Goal: Communication & Community: Answer question/provide support

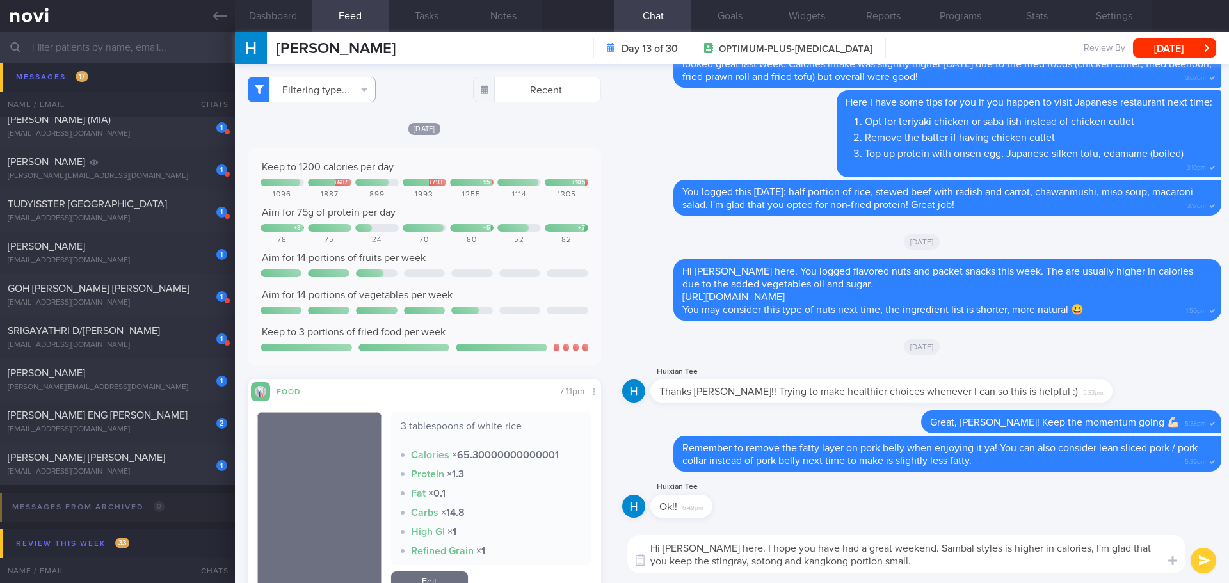
scroll to position [384, 0]
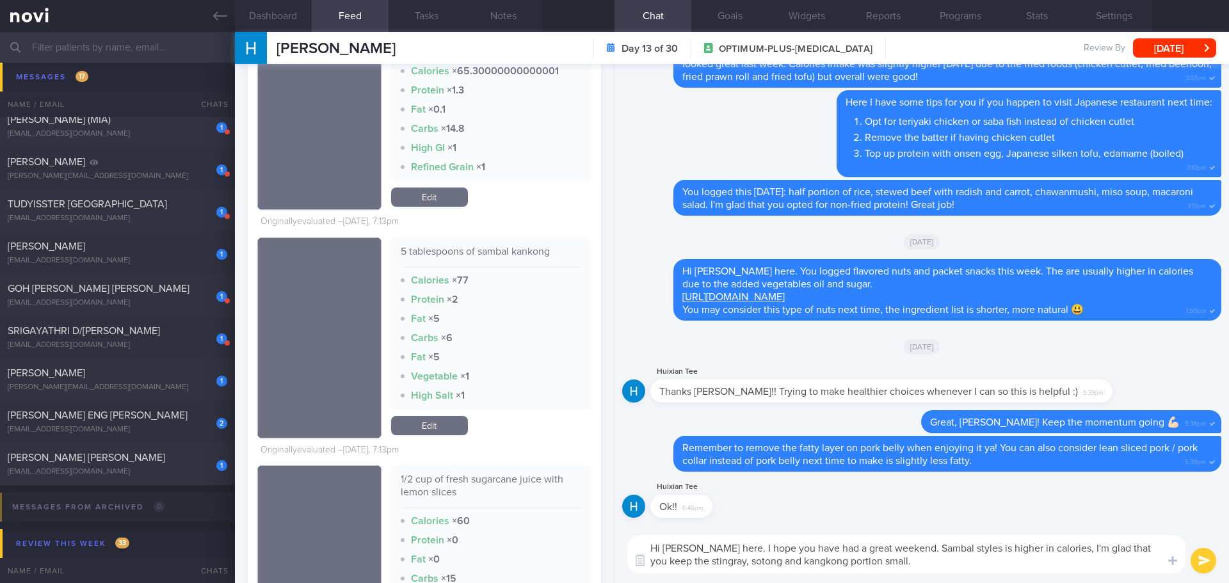
click at [976, 578] on div "Hi [PERSON_NAME] here. I hope you have had a great weekend. Sambal styles is hi…" at bounding box center [921, 555] width 614 height 58
click at [979, 565] on textarea "Hi [PERSON_NAME] here. I hope you have had a great weekend. Sambal styles is hi…" at bounding box center [906, 554] width 558 height 38
click at [977, 559] on textarea "Hi [PERSON_NAME] here. I hope you have had a great weekend. Sambal styles is hi…" at bounding box center [906, 554] width 558 height 38
drag, startPoint x: 1100, startPoint y: 551, endPoint x: 1056, endPoint y: 550, distance: 44.2
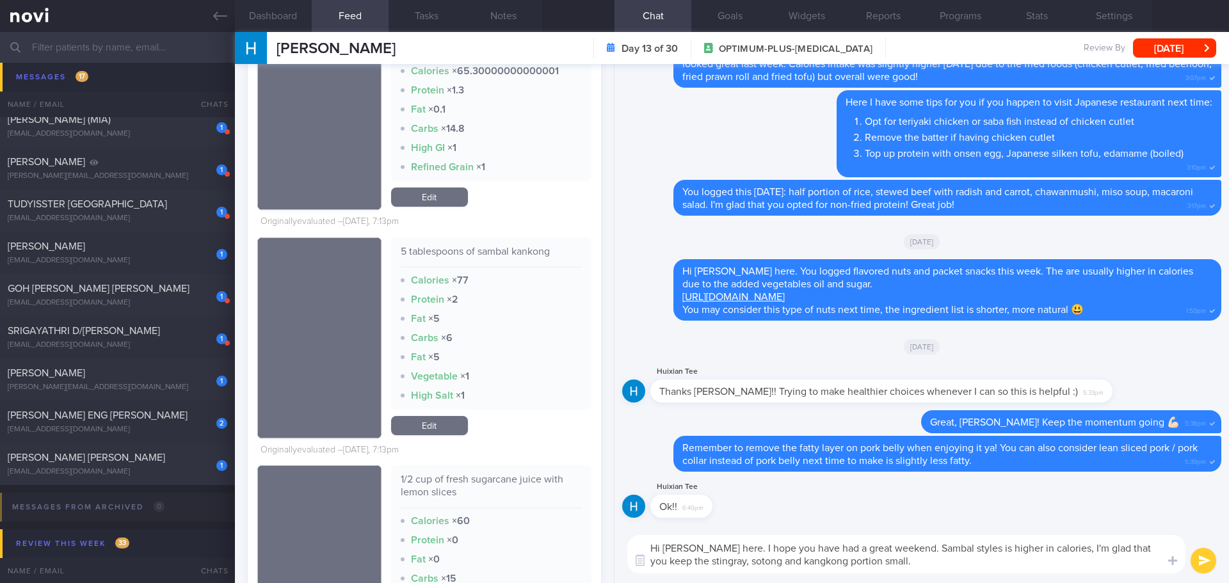
click at [1056, 550] on textarea "Hi [PERSON_NAME] here. I hope you have had a great weekend. Sambal styles is hi…" at bounding box center [906, 554] width 558 height 38
click at [1032, 566] on textarea "Hi [PERSON_NAME] here. I hope you have had a great weekend. Sambal styles is hi…" at bounding box center [906, 554] width 558 height 38
click at [1010, 547] on textarea "Hi [PERSON_NAME] here. I hope you have had a great weekend. Sambal styles is hi…" at bounding box center [906, 554] width 558 height 38
click at [1023, 567] on textarea "Hi [PERSON_NAME] here. I hope you have had a great weekend. Sambal style is hig…" at bounding box center [906, 554] width 558 height 38
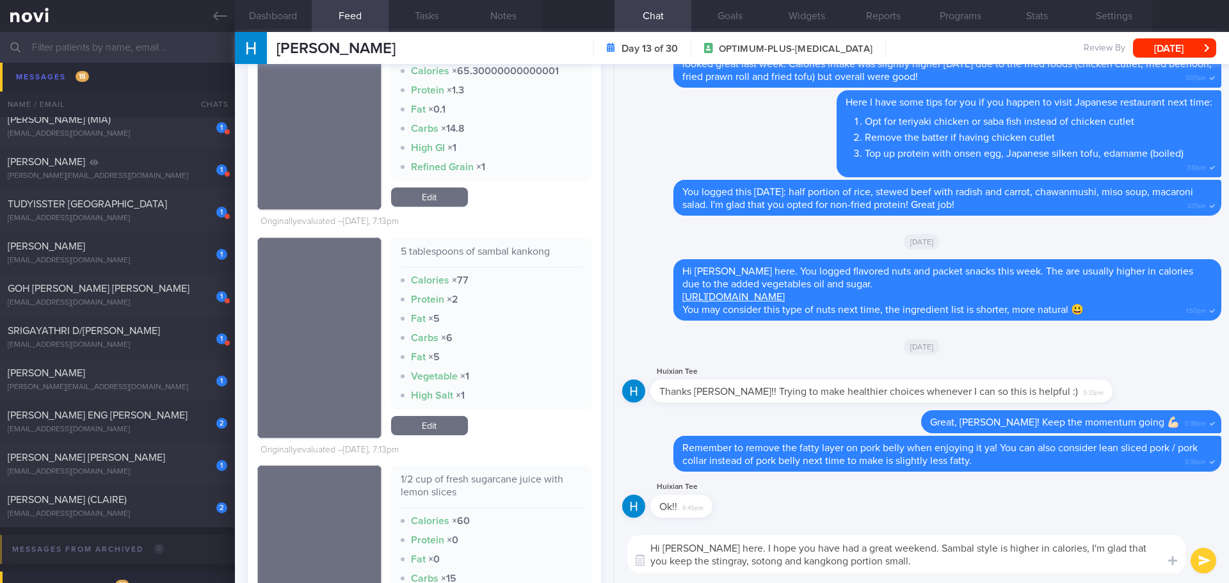
click at [954, 558] on textarea "Hi [PERSON_NAME] here. I hope you have had a great weekend. Sambal style is hig…" at bounding box center [906, 554] width 558 height 38
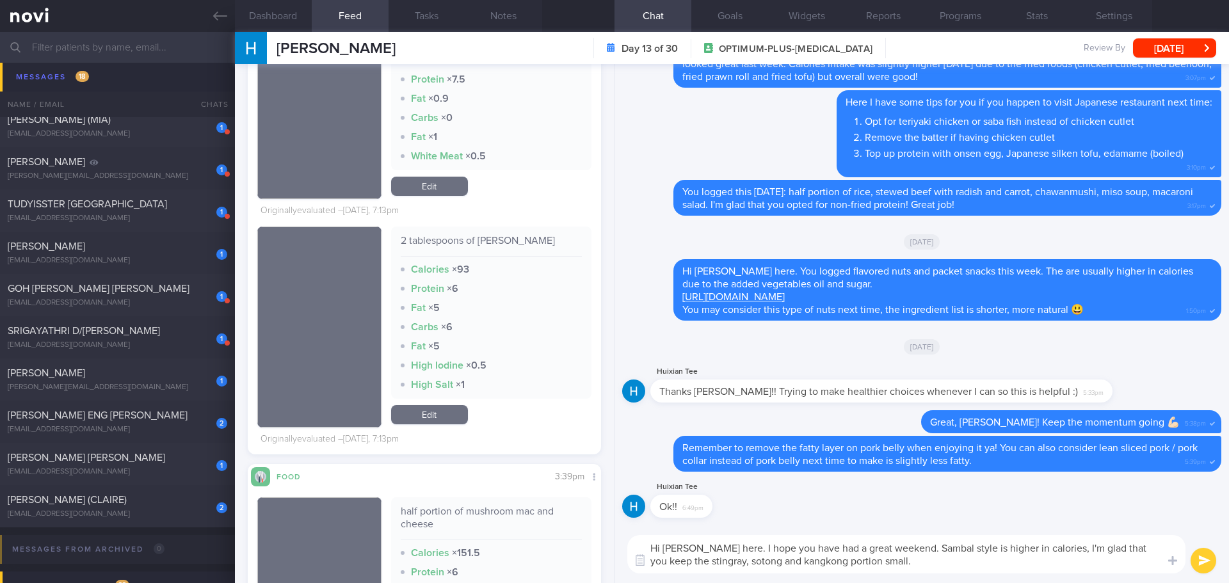
scroll to position [1280, 0]
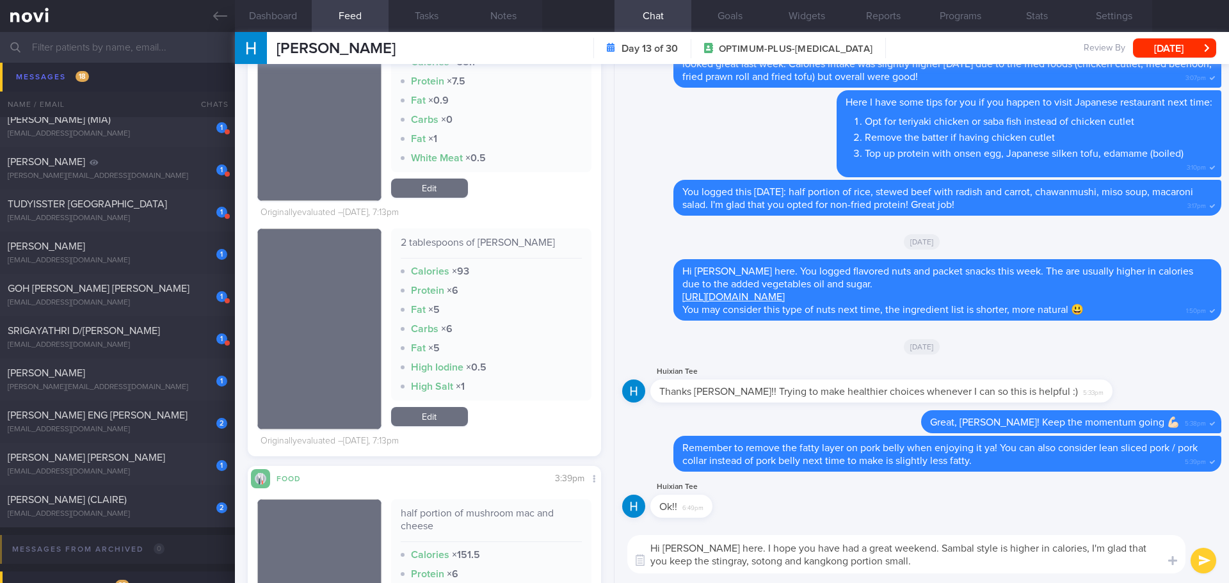
click at [1013, 568] on textarea "Hi [PERSON_NAME] here. I hope you have had a great weekend. Sambal style is hig…" at bounding box center [906, 554] width 558 height 38
click at [1016, 561] on textarea "Hi [PERSON_NAME] here. I hope you have had a great weekend. Sambal style is hig…" at bounding box center [906, 554] width 558 height 38
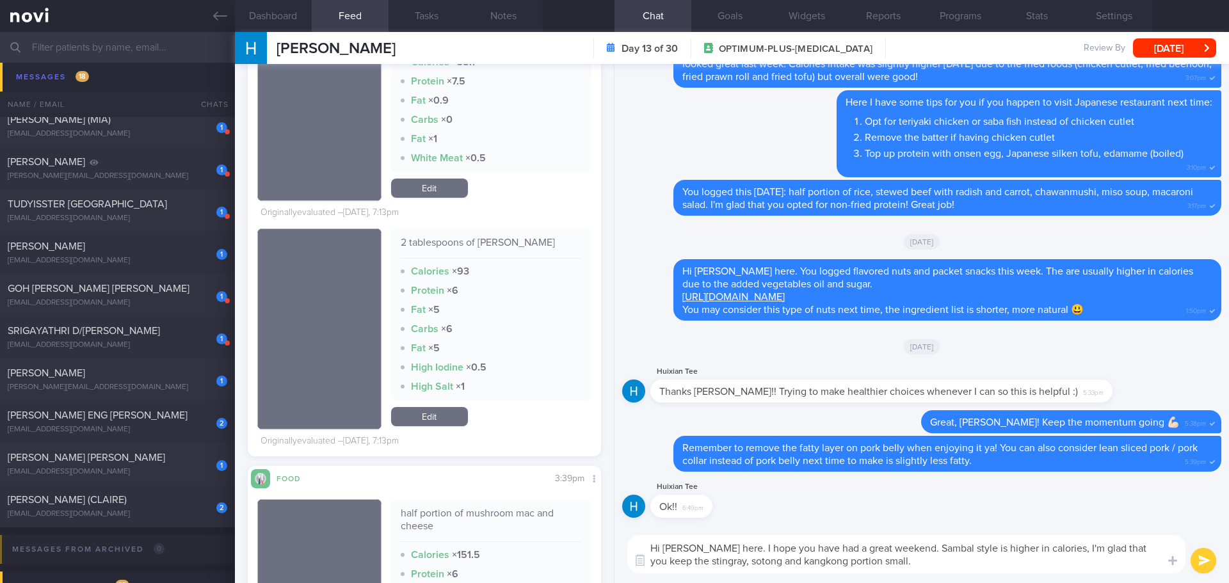
click at [1016, 561] on textarea "Hi [PERSON_NAME] here. I hope you have had a great weekend. Sambal style is hig…" at bounding box center [906, 554] width 558 height 38
drag, startPoint x: 951, startPoint y: 547, endPoint x: 1100, endPoint y: 548, distance: 149.8
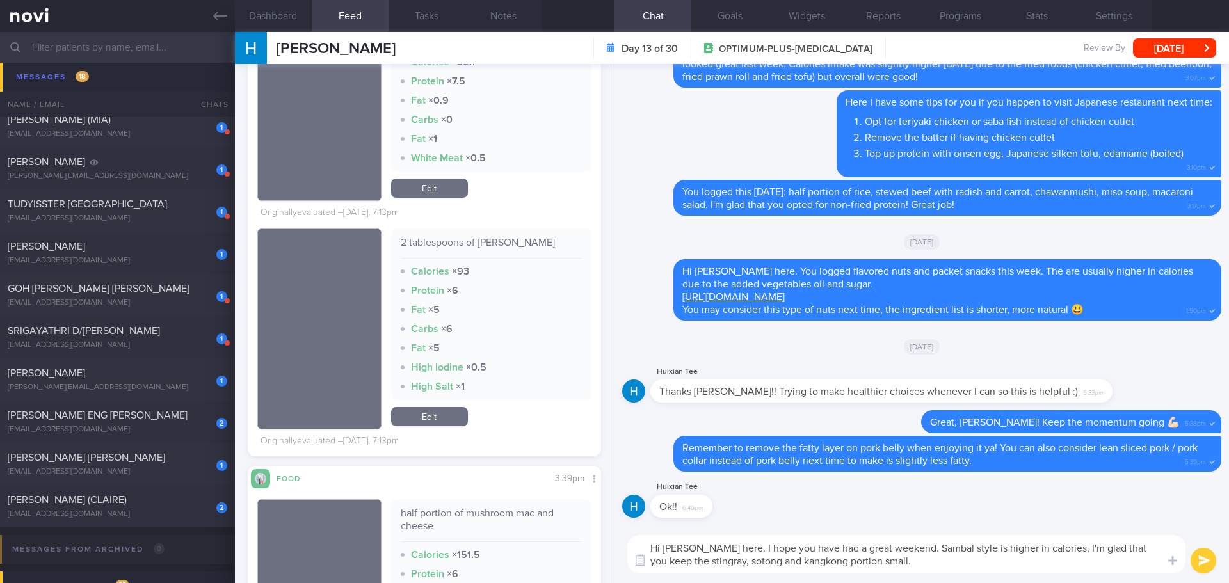
click at [1100, 548] on textarea "Hi [PERSON_NAME] here. I hope you have had a great weekend. Sambal style is hig…" at bounding box center [906, 554] width 558 height 38
click at [1067, 547] on textarea "Hi [PERSON_NAME] here. I hope you have had a great weekend. I'm glad that you k…" at bounding box center [906, 554] width 558 height 38
click at [916, 564] on textarea "Hi [PERSON_NAME] here. I hope you have had a great weekend. I'm glad that you k…" at bounding box center [906, 554] width 558 height 38
drag, startPoint x: 1157, startPoint y: 558, endPoint x: 911, endPoint y: 566, distance: 245.9
click at [911, 566] on textarea "Hi [PERSON_NAME] here. I hope you have had a great weekend. I'm glad that you k…" at bounding box center [906, 554] width 558 height 38
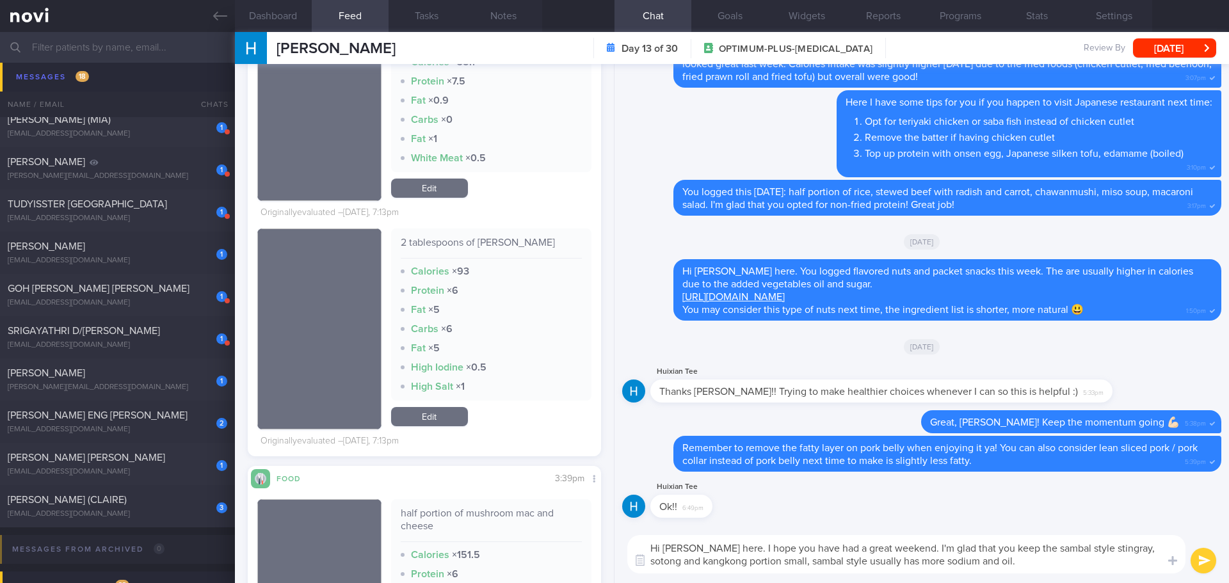
click at [1088, 559] on textarea "Hi [PERSON_NAME] here. I hope you have had a great weekend. I'm glad that you k…" at bounding box center [906, 554] width 558 height 38
click at [1048, 545] on textarea "Hi [PERSON_NAME] here. I hope you have had a great weekend. I'm glad that you k…" at bounding box center [906, 554] width 558 height 38
click at [1108, 568] on textarea "Hi [PERSON_NAME] here. I hope you have had a great weekend. I'm glad that you k…" at bounding box center [906, 554] width 558 height 38
click at [1111, 568] on textarea "Hi [PERSON_NAME] here. I hope you have had a great weekend. I'm glad that you k…" at bounding box center [906, 554] width 558 height 38
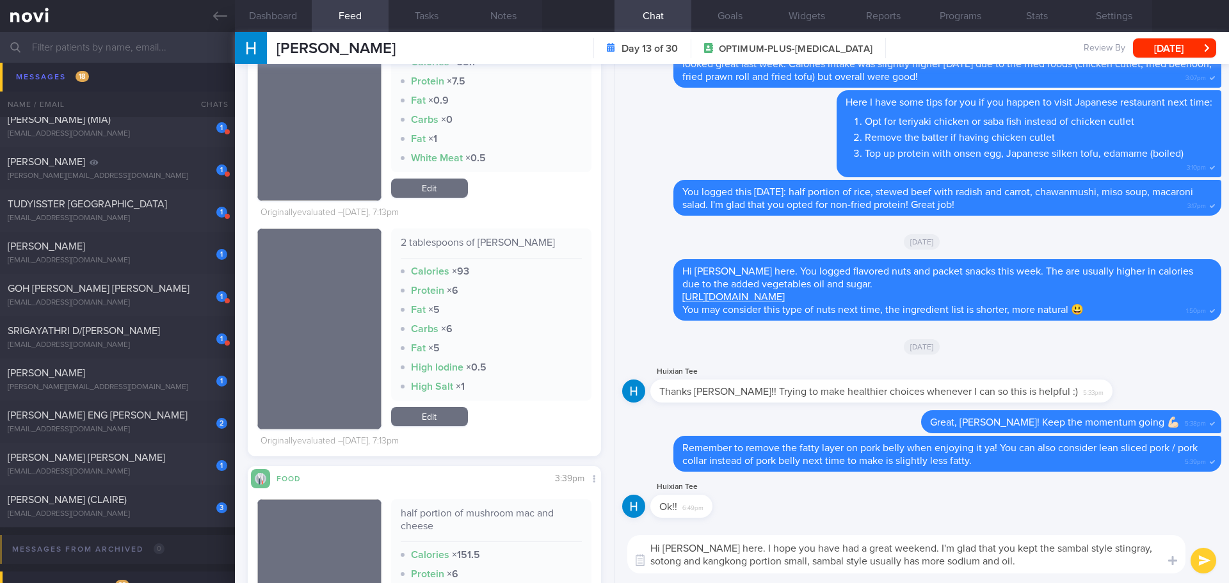
click at [1116, 568] on textarea "Hi [PERSON_NAME] here. I hope you have had a great weekend. I'm glad that you k…" at bounding box center [906, 554] width 558 height 38
click at [1043, 571] on textarea "Hi [PERSON_NAME] here. I hope you have had a great weekend. I'm glad that you k…" at bounding box center [906, 554] width 558 height 38
type textarea "Hi [PERSON_NAME] here. I hope you have had a great weekend. I'm glad that you k…"
click at [1199, 568] on button "submit" at bounding box center [1204, 561] width 26 height 26
